Goal: Task Accomplishment & Management: Manage account settings

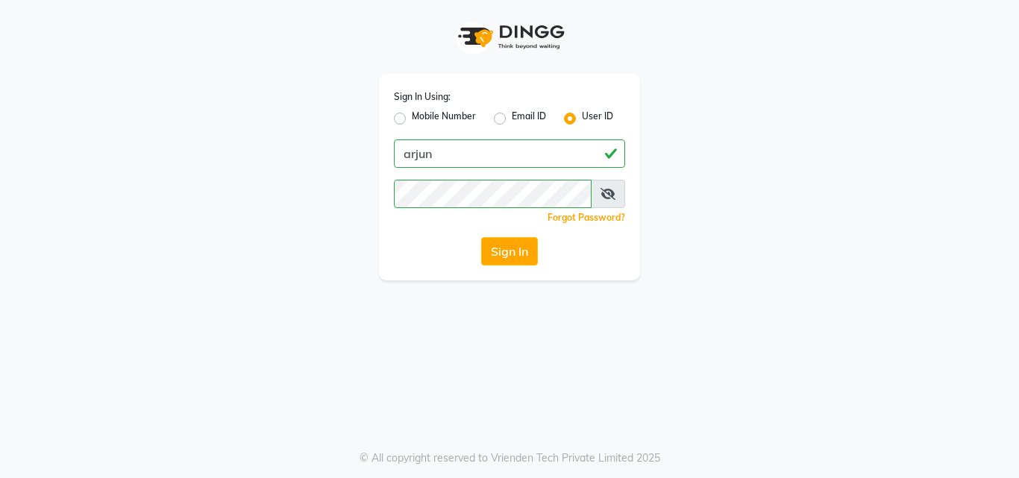
click at [520, 246] on button "Sign In" at bounding box center [509, 251] width 57 height 28
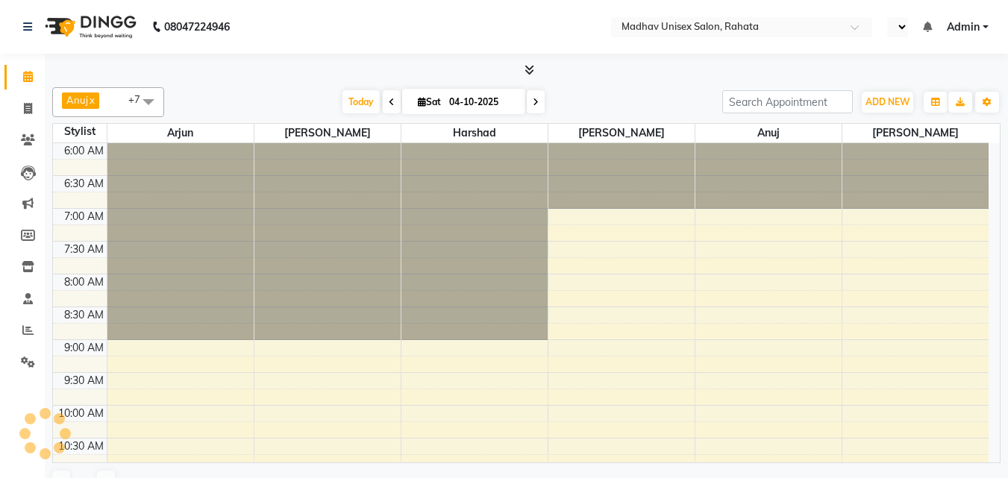
select select "en"
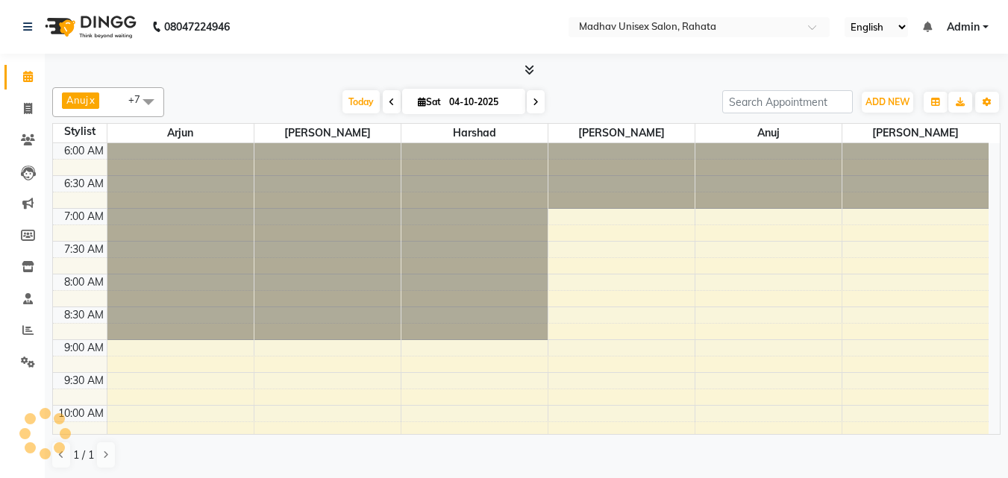
scroll to position [526, 0]
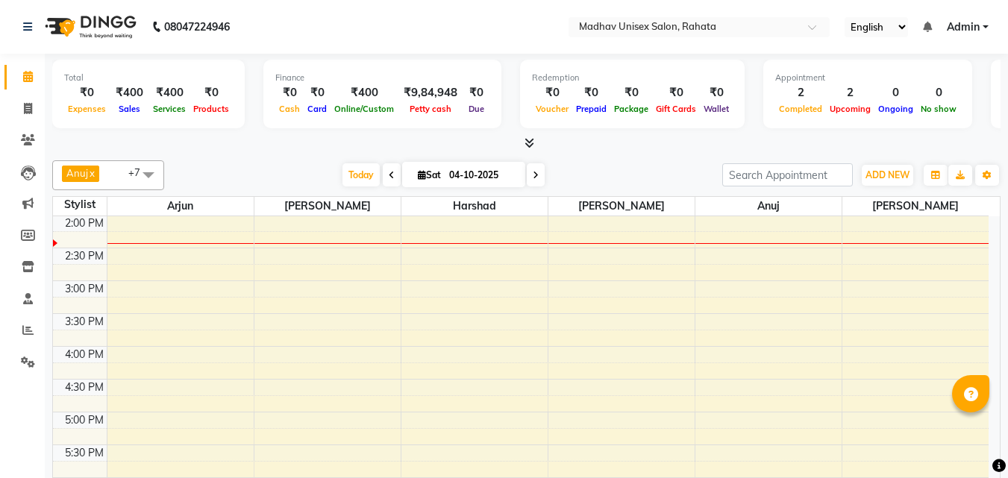
click at [535, 178] on icon at bounding box center [535, 175] width 6 height 9
type input "05-10-2025"
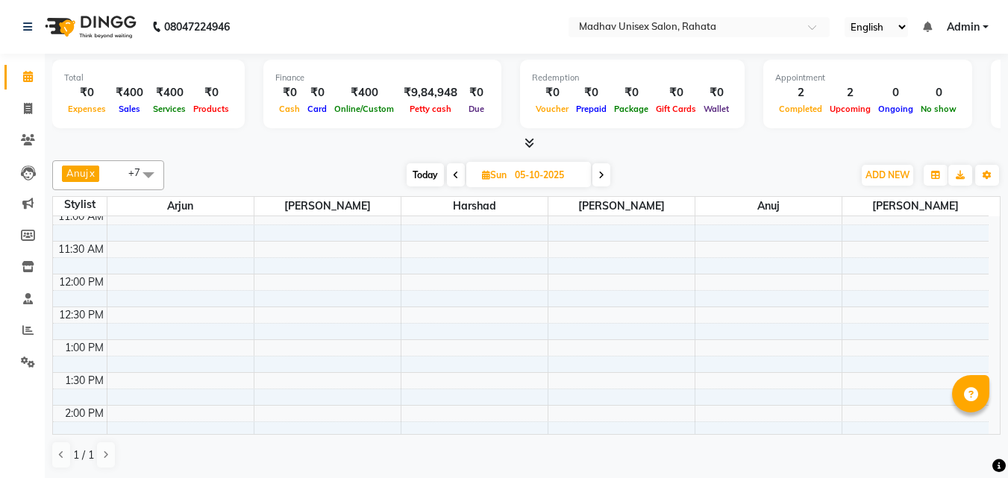
scroll to position [145, 0]
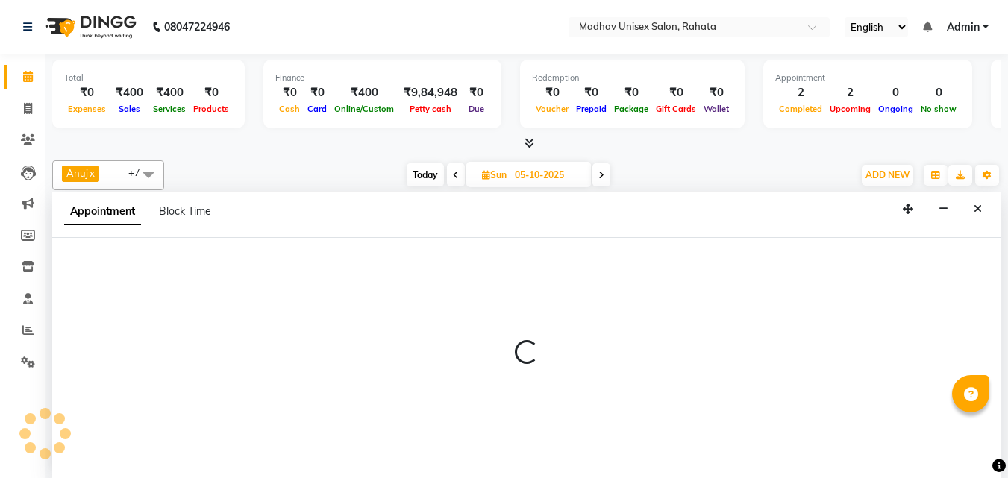
scroll to position [1, 0]
select select "14046"
select select "tentative"
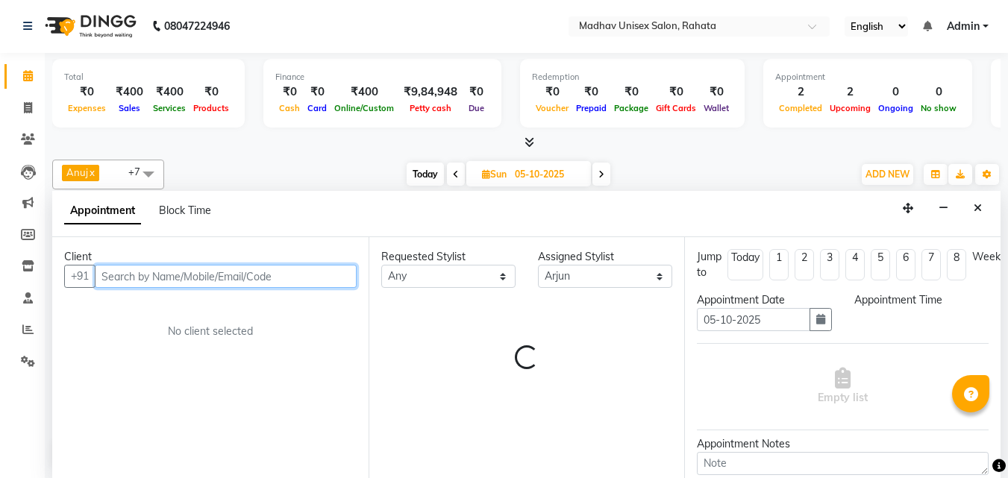
type input "a"
select select "540"
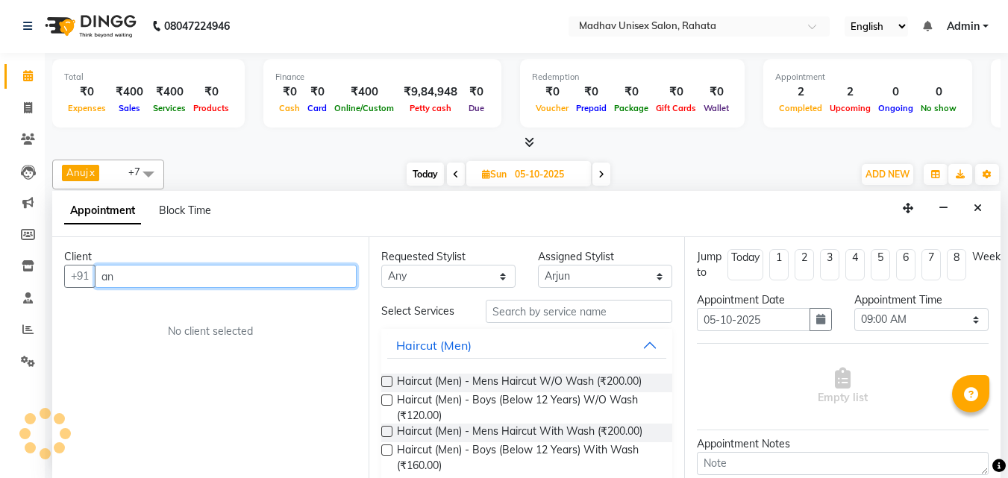
type input "a"
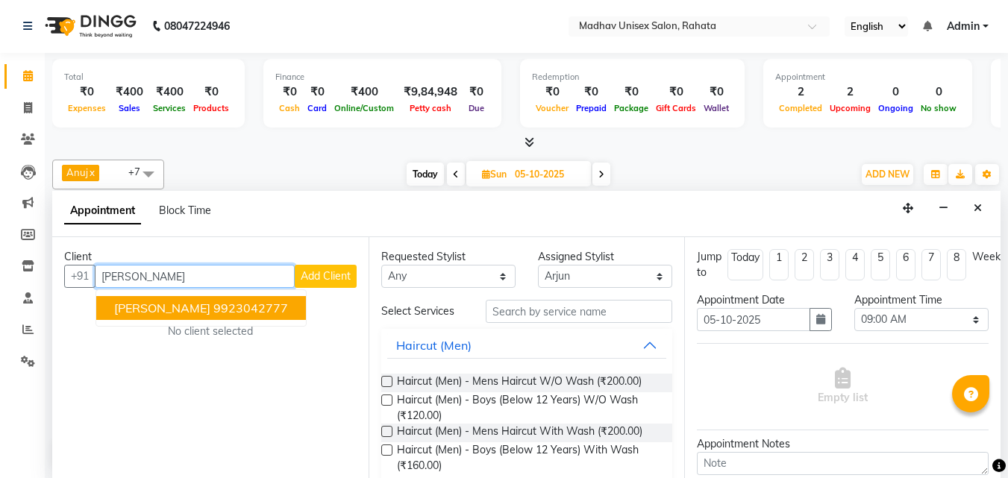
click at [219, 296] on button "SANJAY PIPADA 9923042777" at bounding box center [201, 308] width 210 height 24
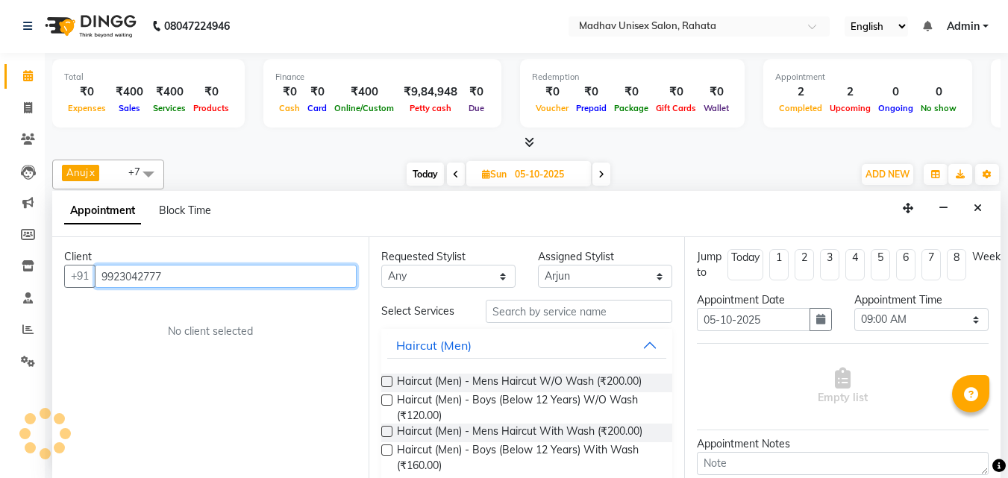
type input "9923042777"
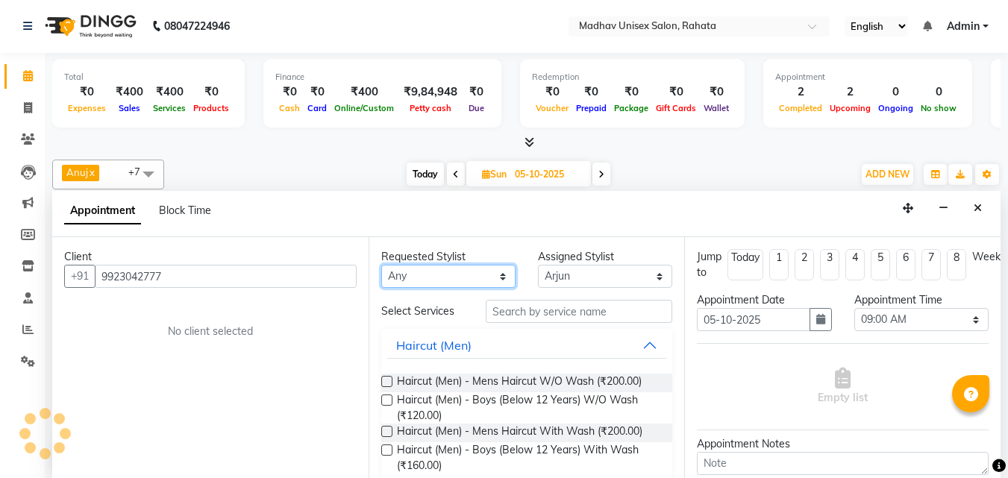
click at [437, 277] on select "Any Anuj Arjun Harshad prathamesh sarthak wagh Sayali Swarup" at bounding box center [448, 276] width 134 height 23
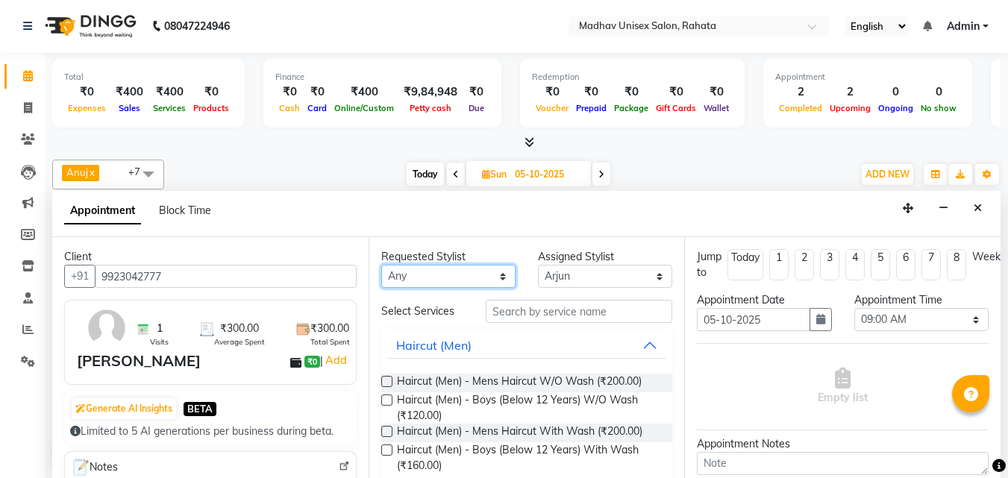
select select "14046"
click at [381, 265] on select "Any Anuj Arjun Harshad prathamesh sarthak wagh Sayali Swarup" at bounding box center [448, 276] width 134 height 23
click at [385, 427] on label at bounding box center [386, 431] width 11 height 11
click at [385, 428] on input "checkbox" at bounding box center [386, 433] width 10 height 10
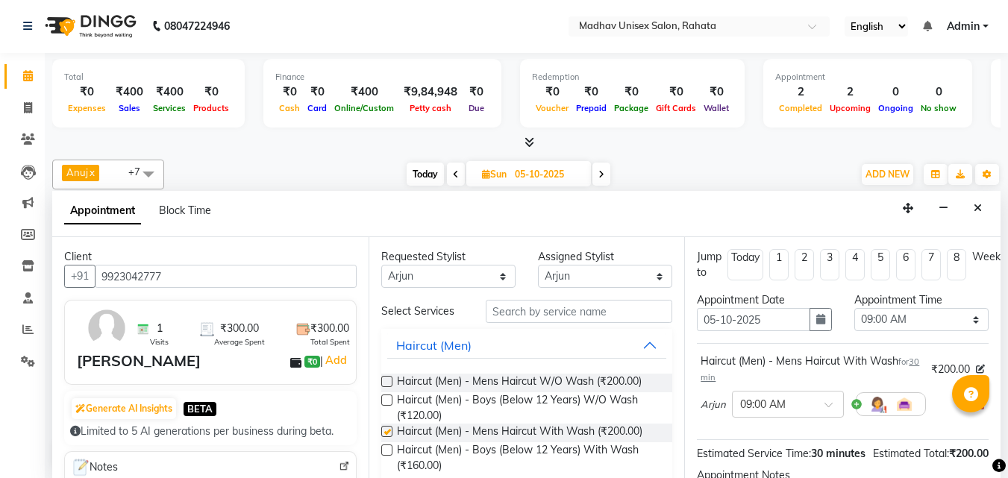
checkbox input "false"
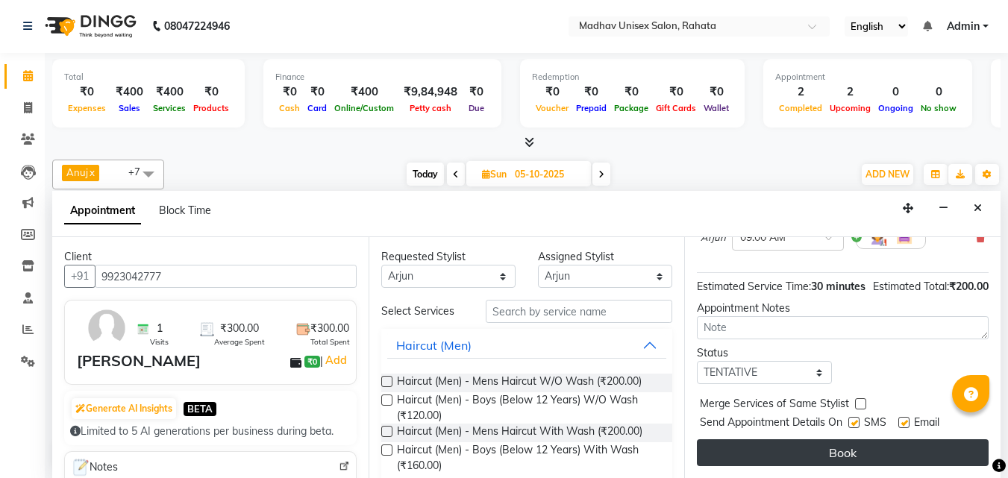
click at [888, 451] on button "Book" at bounding box center [843, 452] width 292 height 27
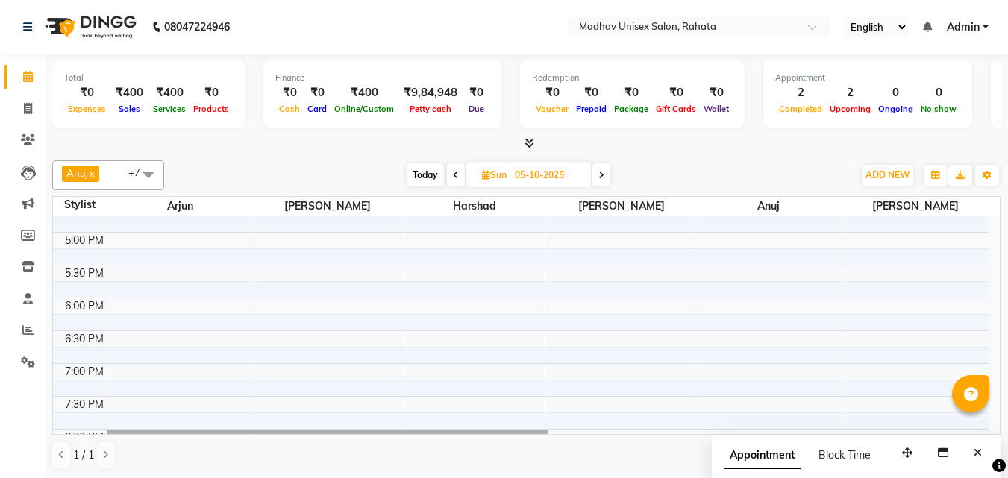
scroll to position [750, 0]
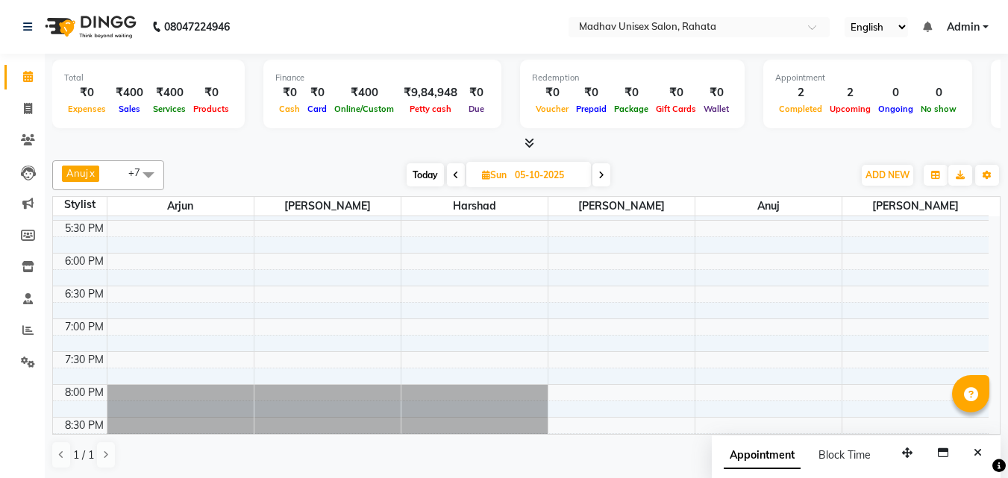
click at [454, 172] on icon at bounding box center [456, 175] width 6 height 9
type input "04-10-2025"
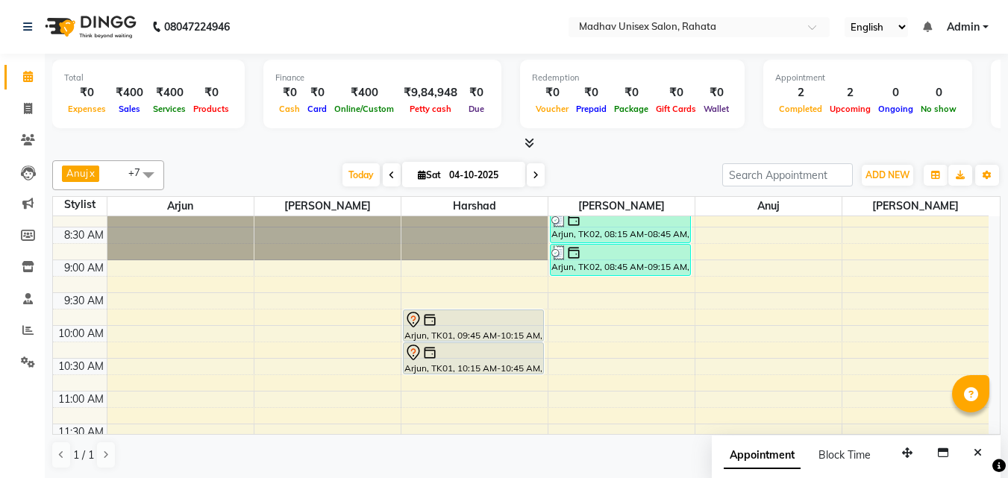
scroll to position [160, 0]
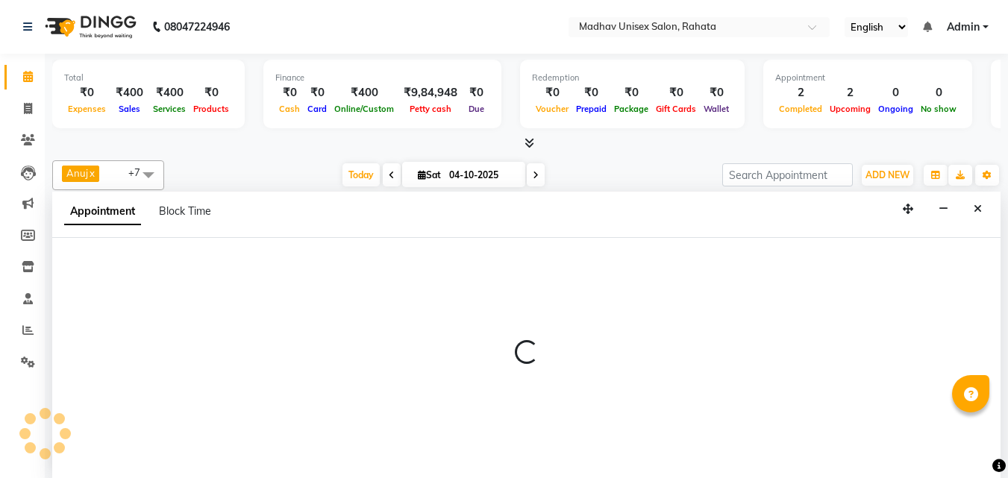
scroll to position [1, 0]
select select "36945"
select select "615"
select select "tentative"
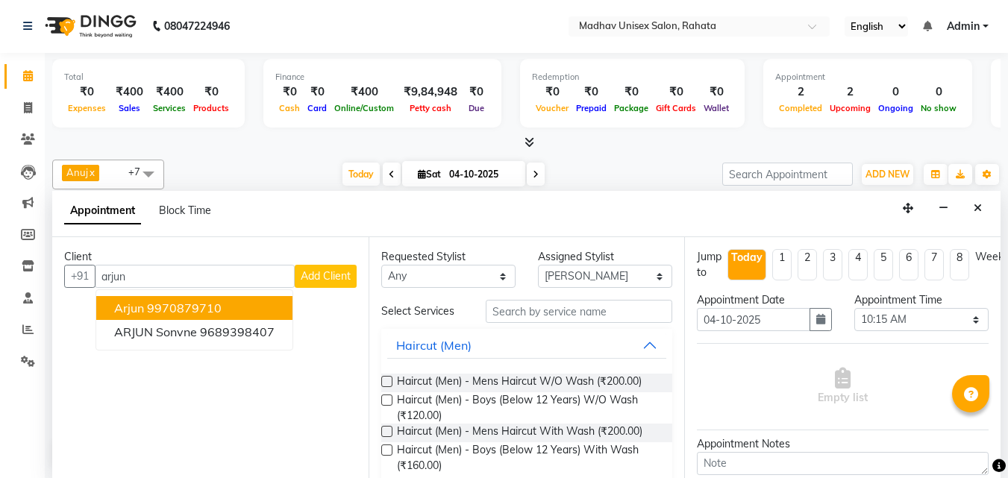
click at [195, 305] on ngb-highlight "9970879710" at bounding box center [184, 308] width 75 height 15
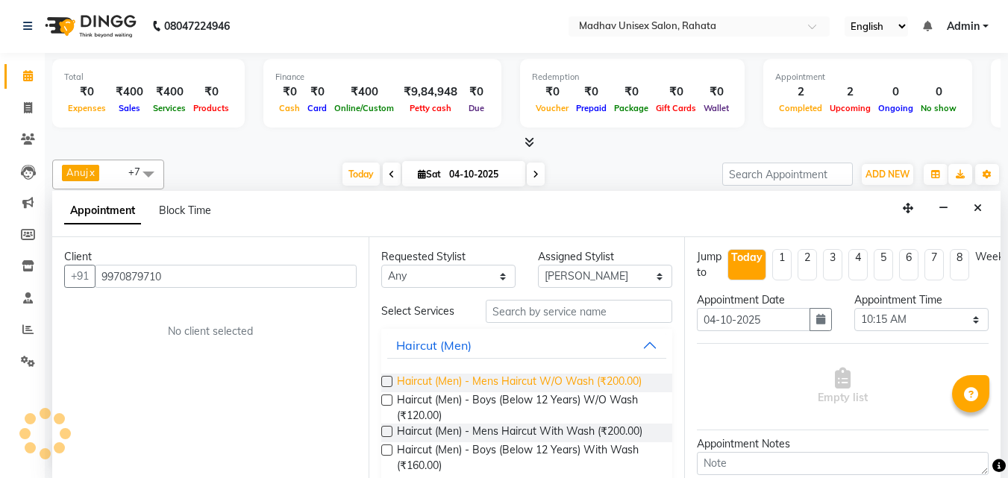
type input "9970879710"
click at [431, 377] on span "Haircut (Men) - Mens Haircut W/O Wash (₹200.00)" at bounding box center [519, 383] width 245 height 19
checkbox input "false"
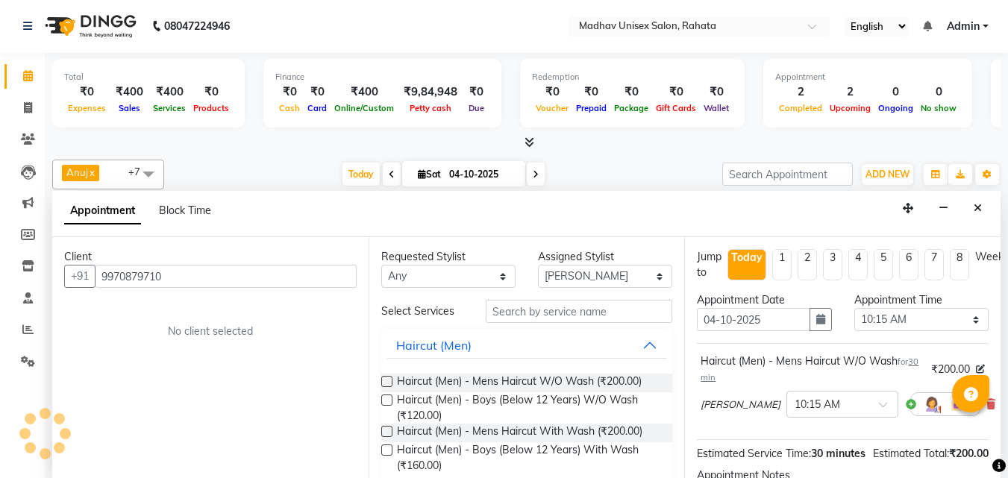
scroll to position [194, 0]
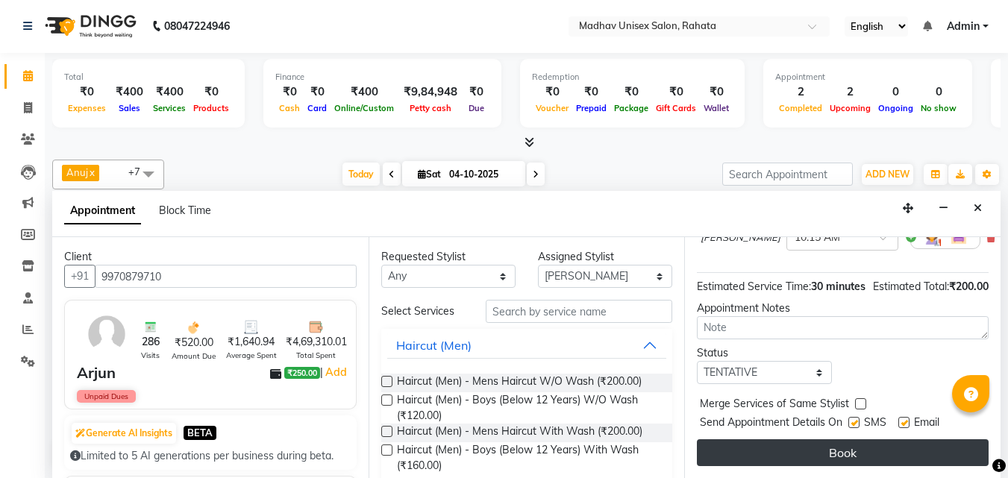
click at [781, 439] on button "Book" at bounding box center [843, 452] width 292 height 27
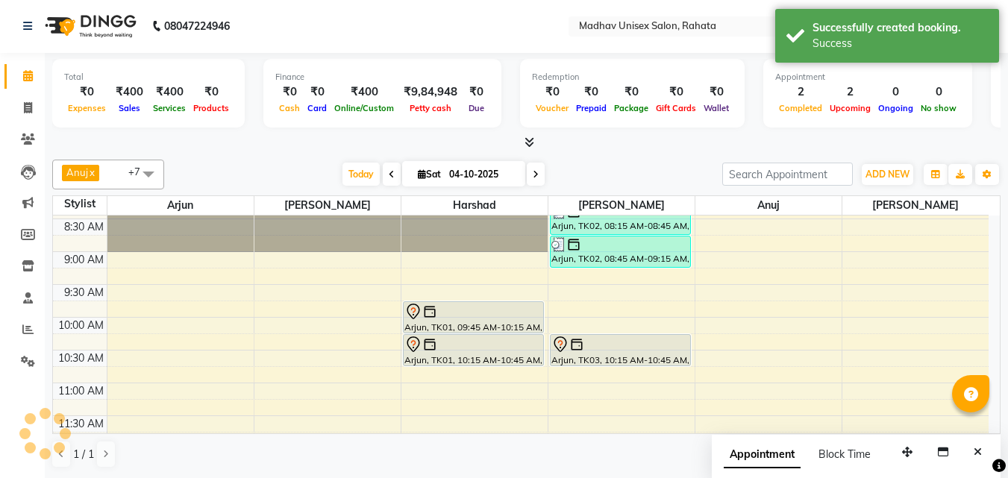
scroll to position [0, 0]
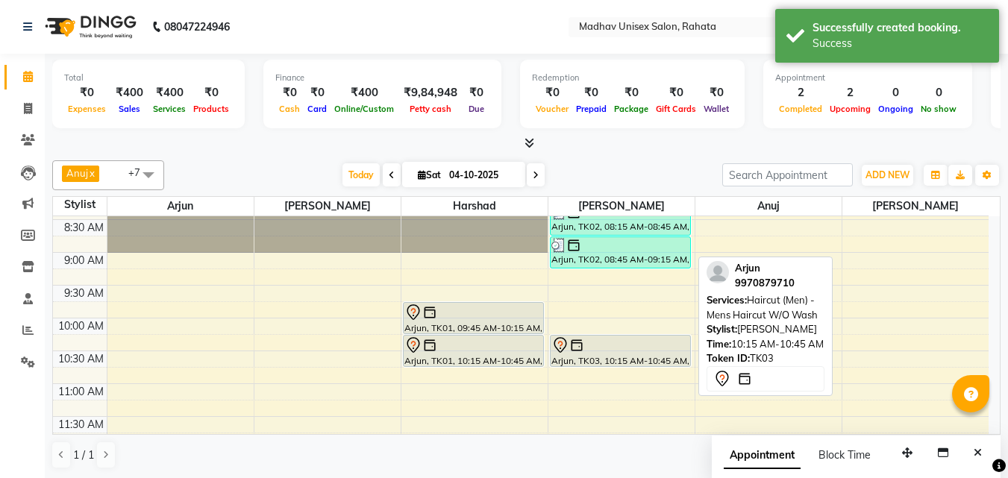
click at [664, 359] on div "Arjun, TK03, 10:15 AM-10:45 AM, Haircut (Men) - Mens Haircut W/O Wash" at bounding box center [619, 351] width 139 height 31
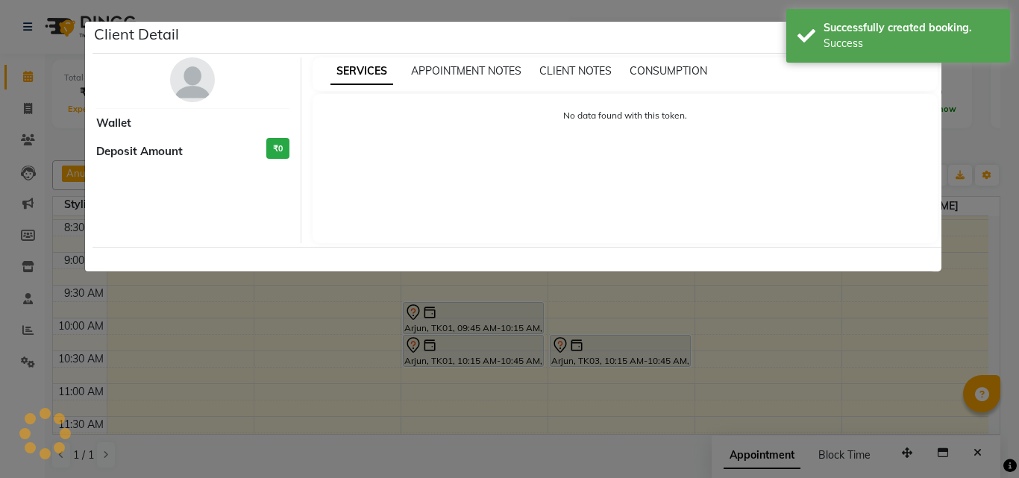
select select "7"
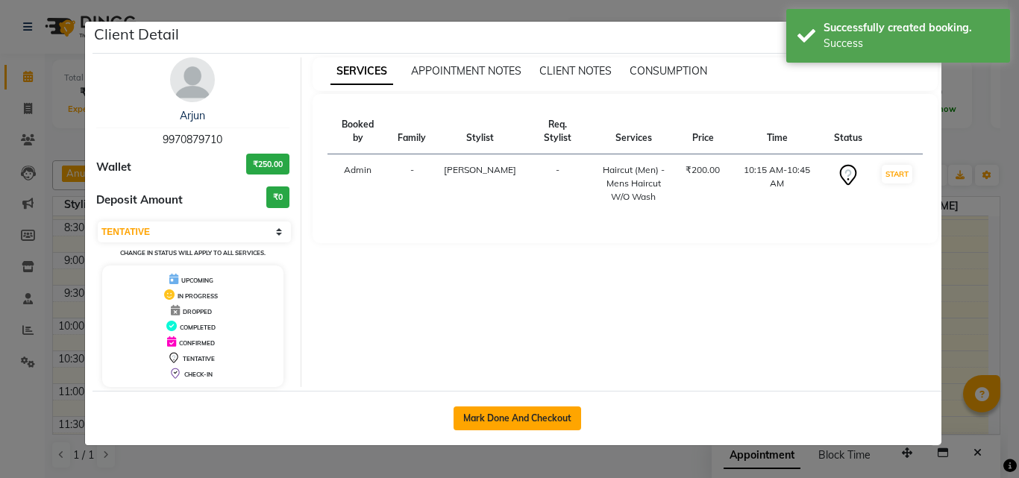
click at [559, 415] on button "Mark Done And Checkout" at bounding box center [517, 418] width 128 height 24
select select "service"
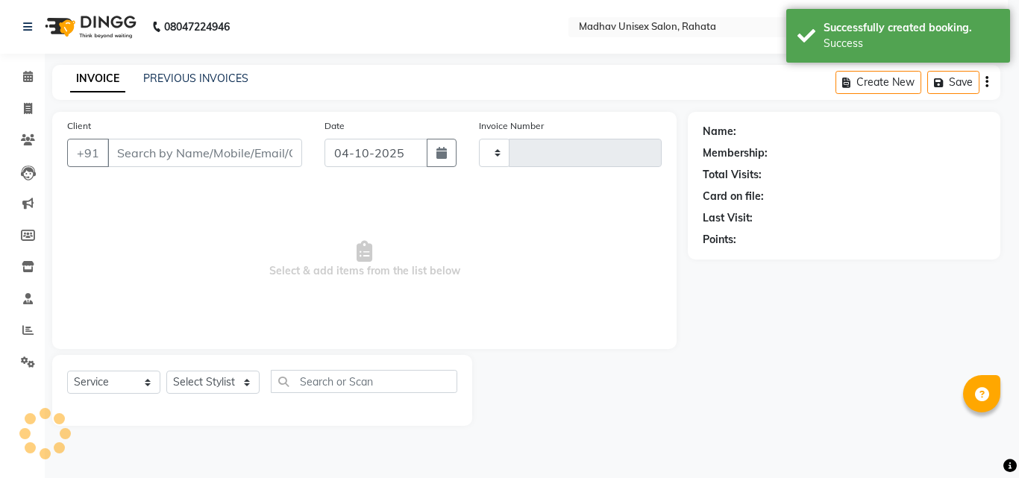
type input "3108"
select select "870"
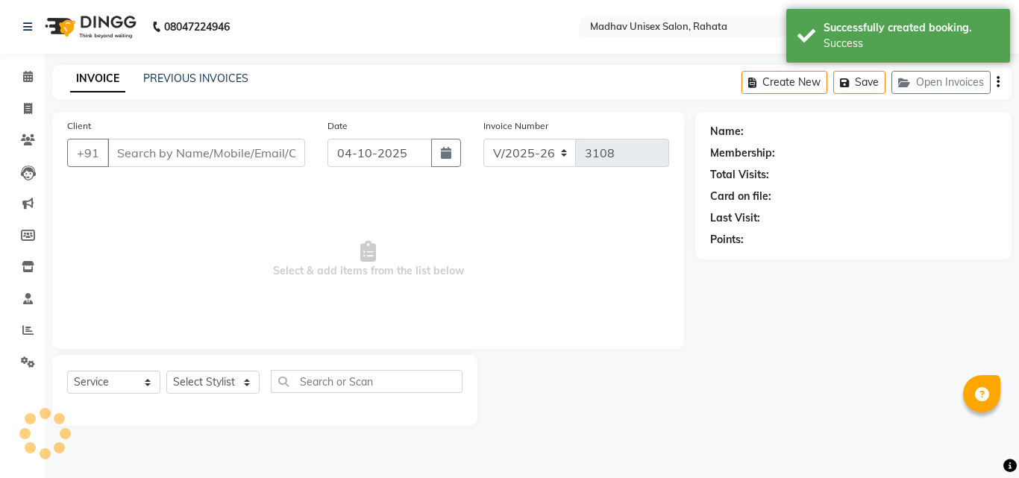
type input "9970879710"
select select "36945"
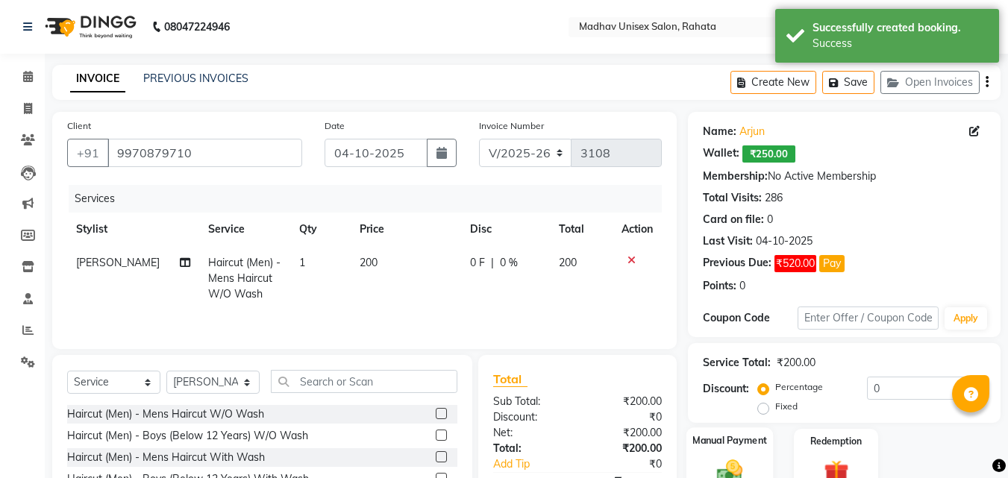
scroll to position [101, 0]
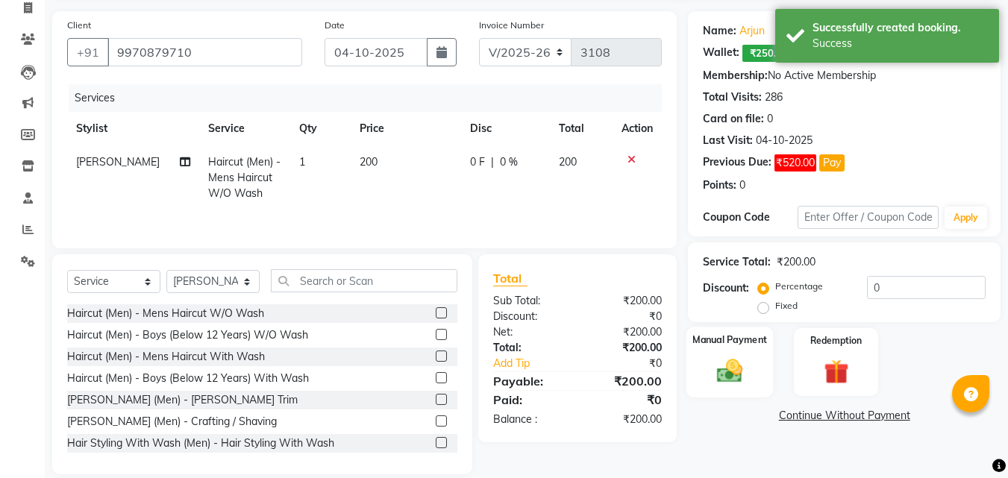
click at [732, 362] on img at bounding box center [729, 371] width 42 height 30
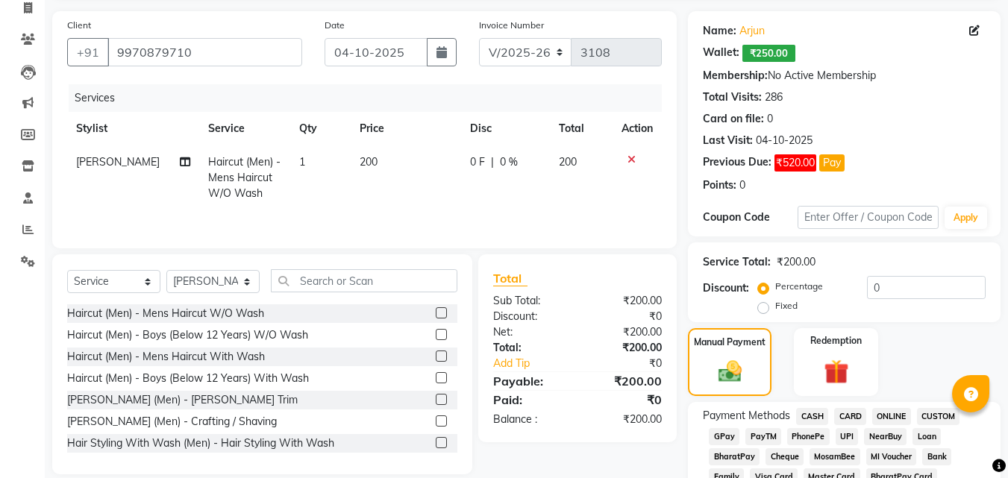
click at [897, 409] on span "ONLINE" at bounding box center [891, 416] width 39 height 17
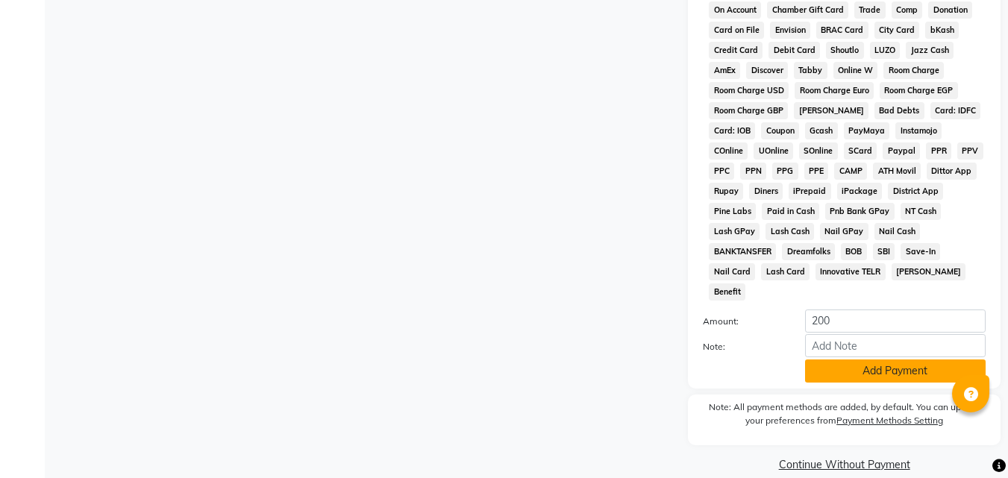
click at [884, 359] on button "Add Payment" at bounding box center [895, 370] width 180 height 23
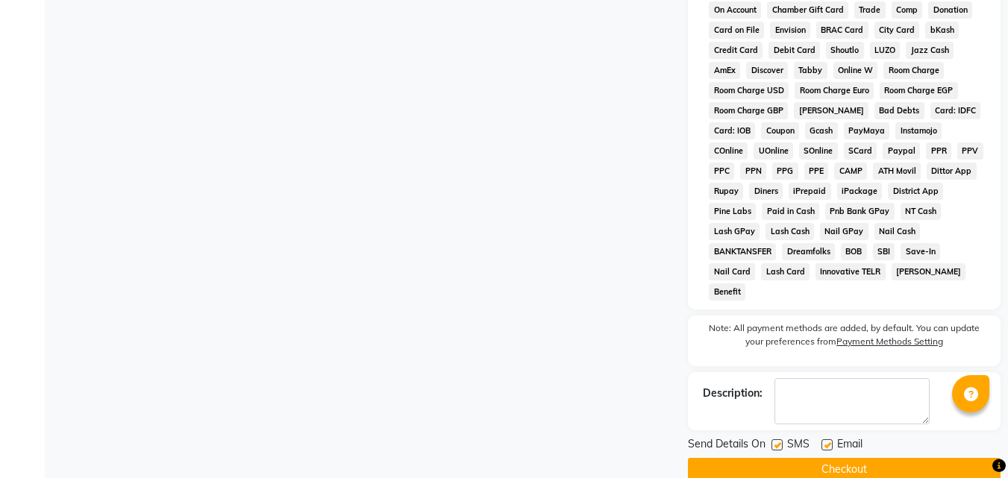
click at [832, 458] on button "Checkout" at bounding box center [844, 469] width 312 height 23
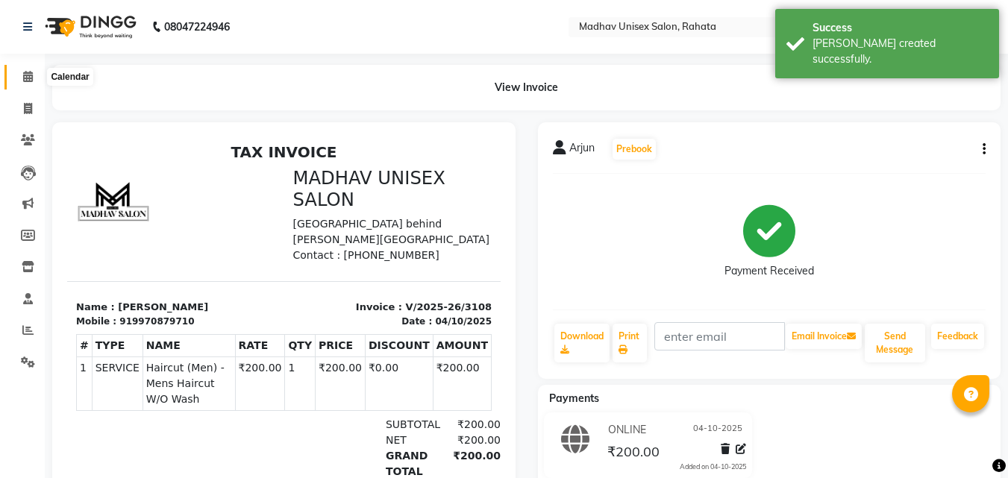
click at [28, 76] on icon at bounding box center [28, 76] width 10 height 11
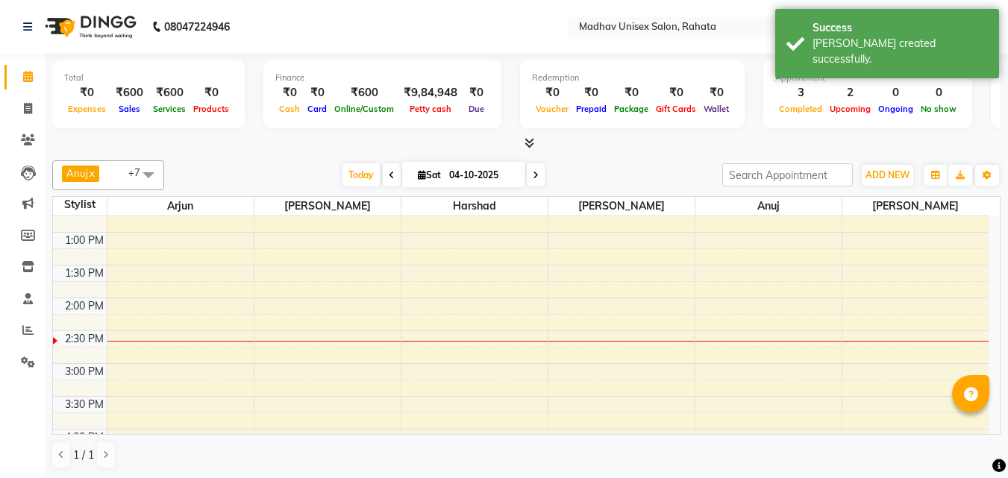
scroll to position [444, 0]
click at [607, 306] on div "6:00 AM 6:30 AM 7:00 AM 7:30 AM 8:00 AM 8:30 AM 9:00 AM 9:30 AM 10:00 AM 10:30 …" at bounding box center [520, 330] width 935 height 1115
select select "36945"
select select "840"
select select "tentative"
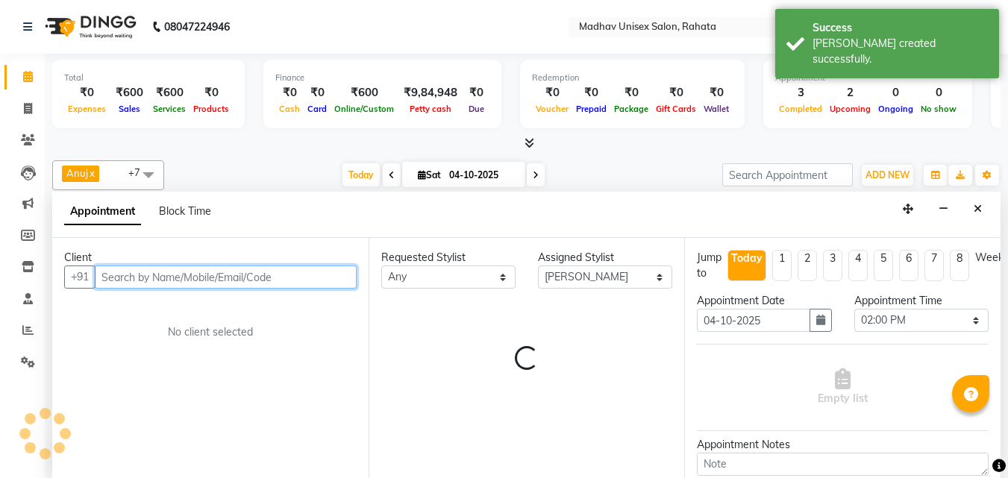
scroll to position [1, 0]
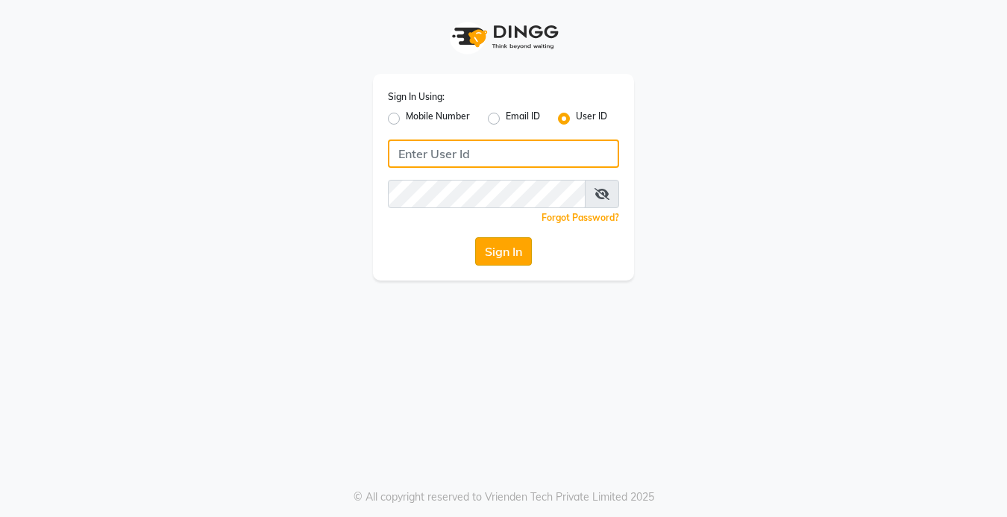
type input "arjun"
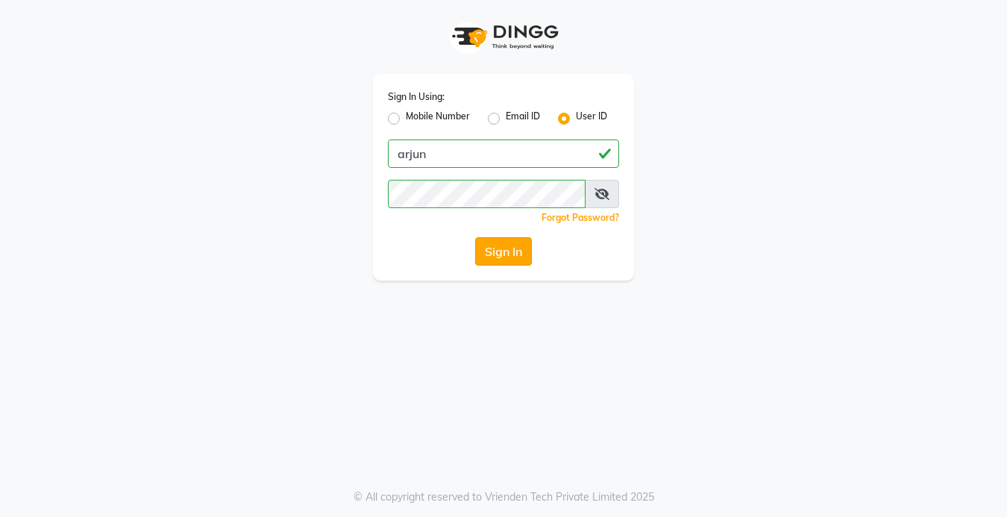
click at [526, 239] on button "Sign In" at bounding box center [503, 251] width 57 height 28
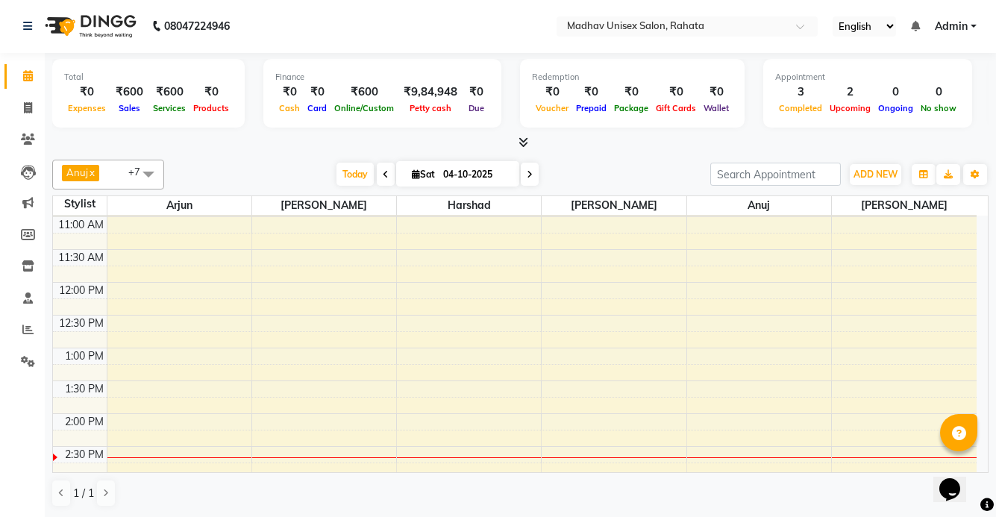
scroll to position [327, 0]
click at [581, 236] on div "6:00 AM 6:30 AM 7:00 AM 7:30 AM 8:00 AM 8:30 AM 9:00 AM 9:30 AM 10:00 AM 10:30 …" at bounding box center [514, 445] width 923 height 1115
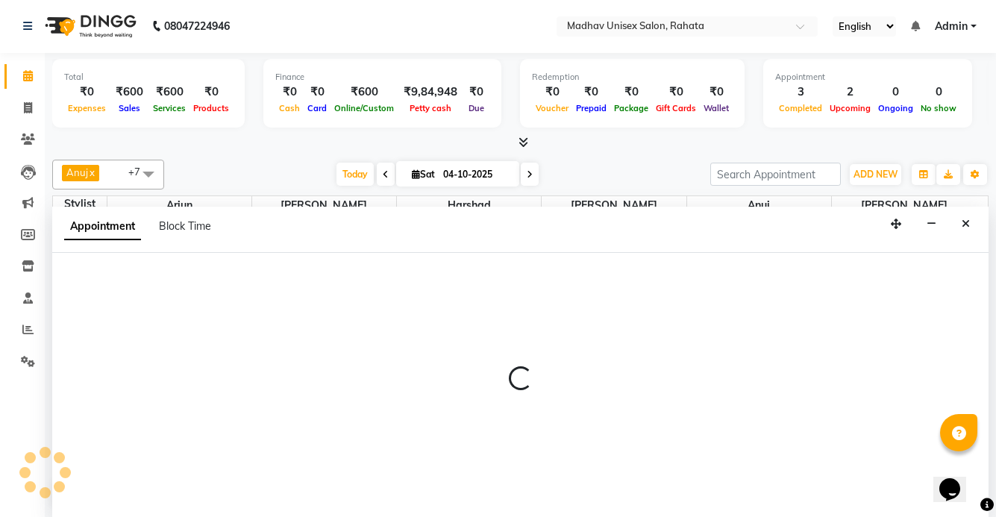
select select "675"
select select "tentative"
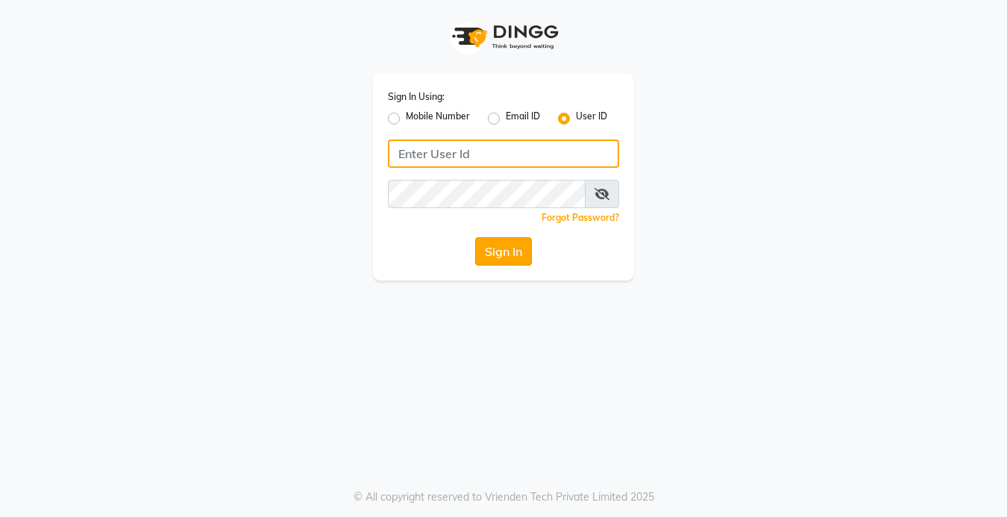
type input "arjun"
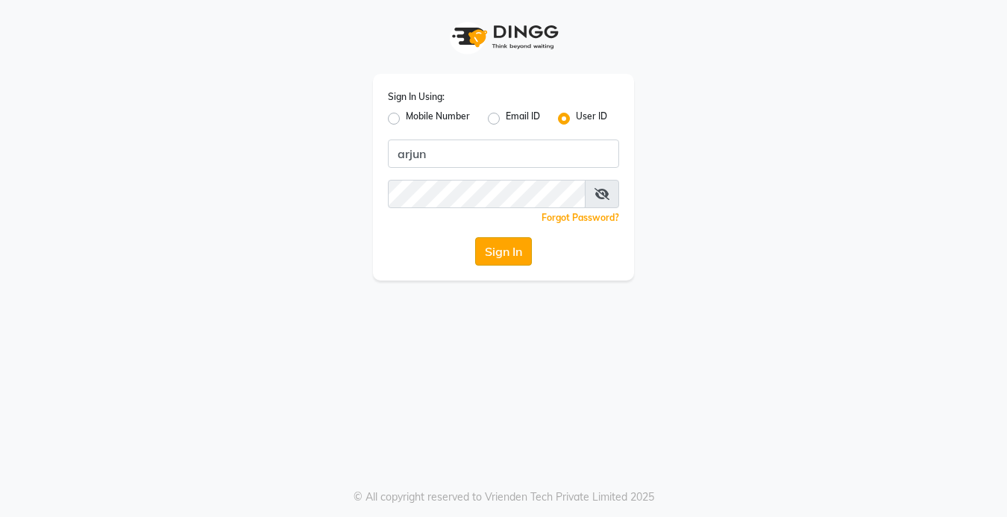
click at [505, 243] on button "Sign In" at bounding box center [503, 251] width 57 height 28
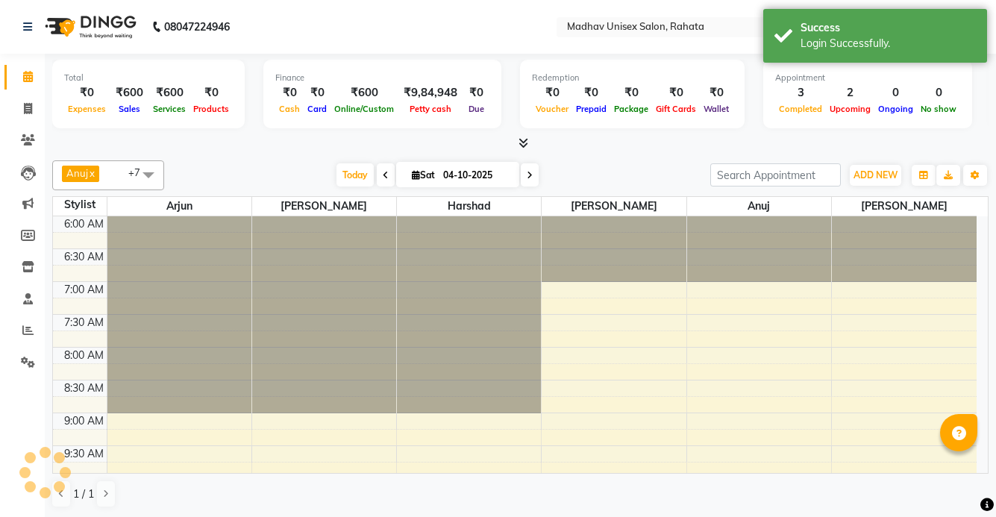
select select "en"
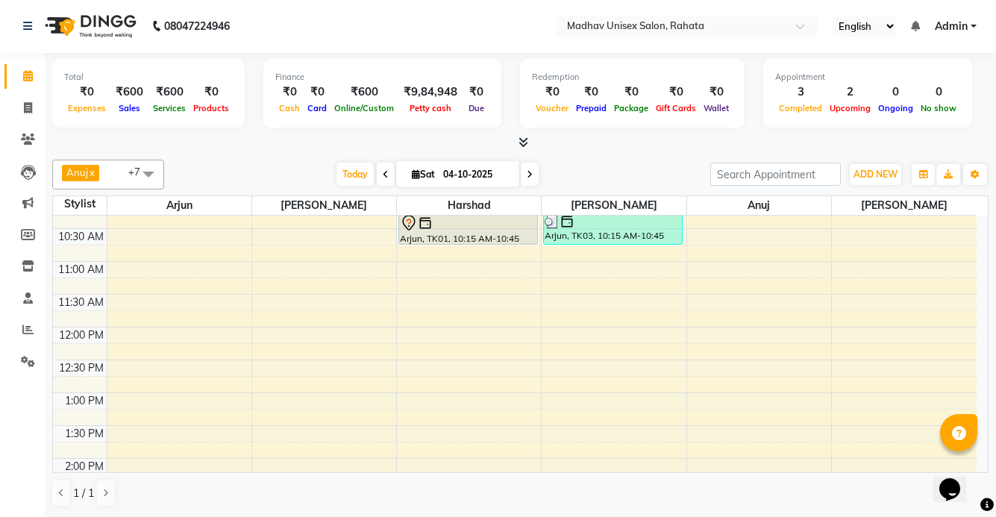
scroll to position [355, 0]
